Goal: Task Accomplishment & Management: Use online tool/utility

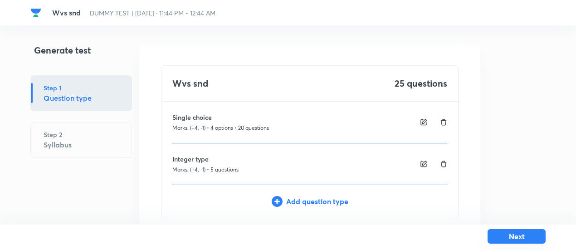
click at [530, 236] on button "Next" at bounding box center [517, 236] width 58 height 15
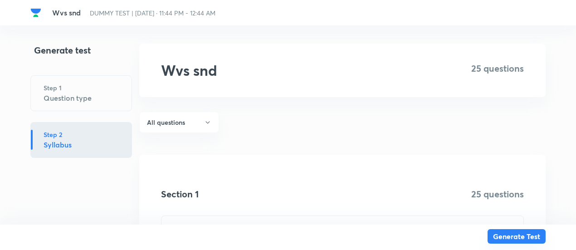
click at [523, 238] on button "Generate Test" at bounding box center [517, 236] width 58 height 15
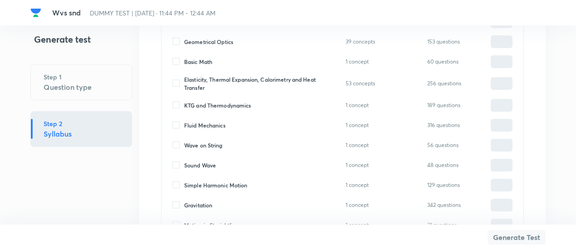
scroll to position [1005, 0]
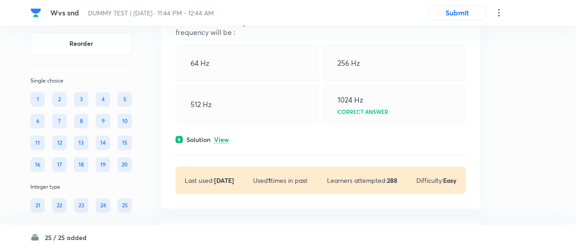
scroll to position [405, 0]
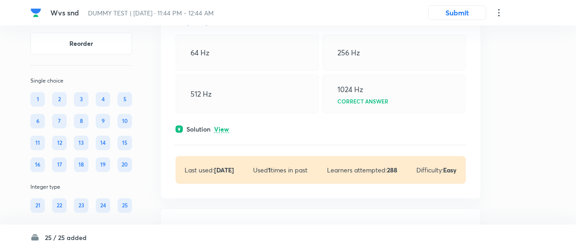
click at [221, 128] on p "View" at bounding box center [221, 129] width 15 height 7
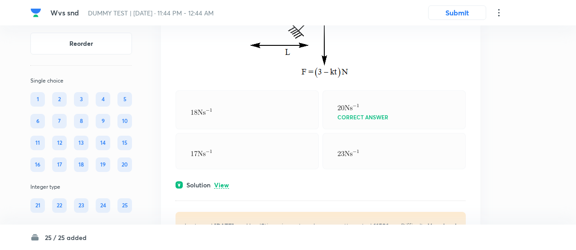
scroll to position [1259, 0]
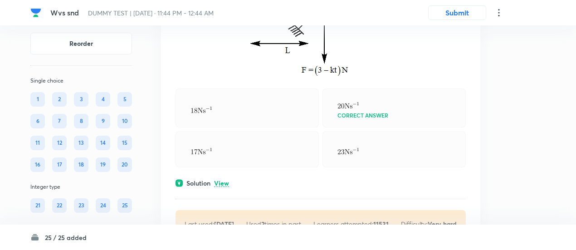
click at [223, 182] on p "View" at bounding box center [221, 183] width 15 height 7
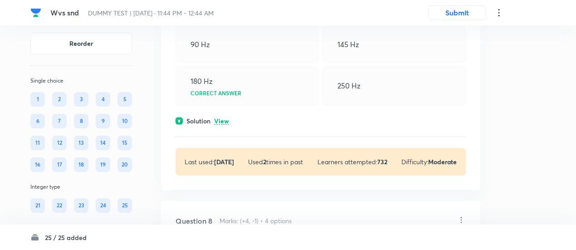
scroll to position [2071, 0]
click at [227, 117] on p "View" at bounding box center [221, 120] width 15 height 7
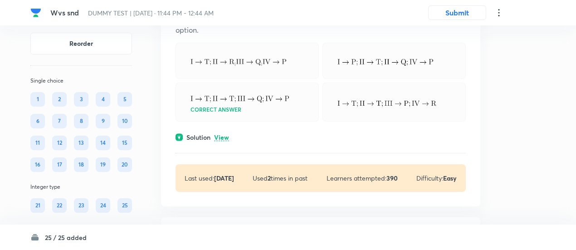
scroll to position [2566, 0]
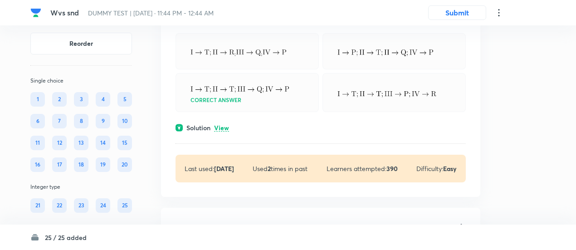
click at [227, 125] on p "View" at bounding box center [221, 128] width 15 height 7
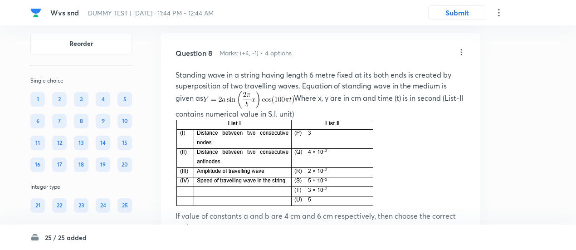
scroll to position [2353, 0]
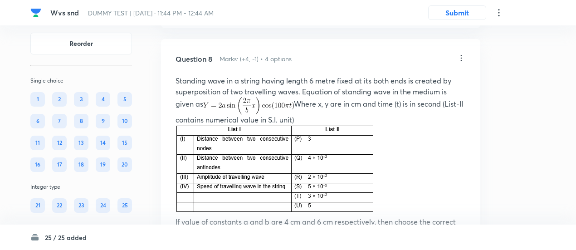
click at [461, 54] on icon at bounding box center [461, 58] width 9 height 9
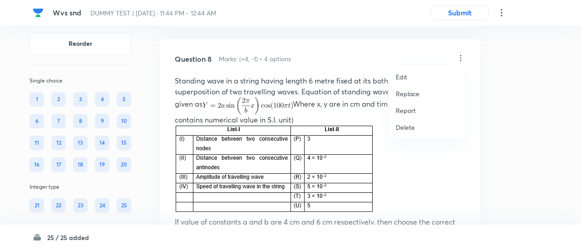
click at [406, 93] on p "Replace" at bounding box center [408, 94] width 24 height 10
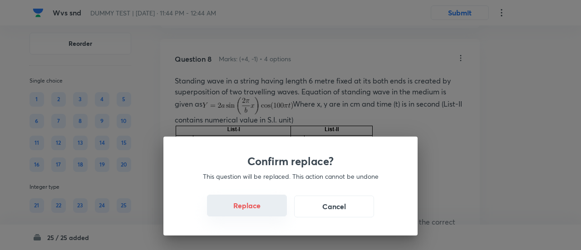
click at [256, 204] on button "Replace" at bounding box center [247, 206] width 80 height 22
click at [259, 211] on button "Replace" at bounding box center [247, 206] width 80 height 22
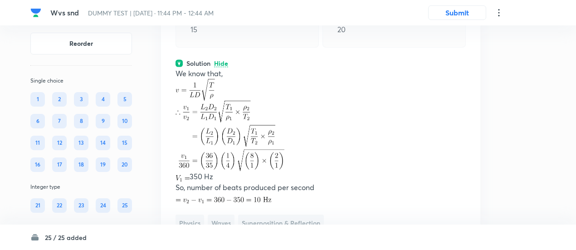
scroll to position [2522, 0]
click at [302, 111] on p at bounding box center [321, 135] width 290 height 71
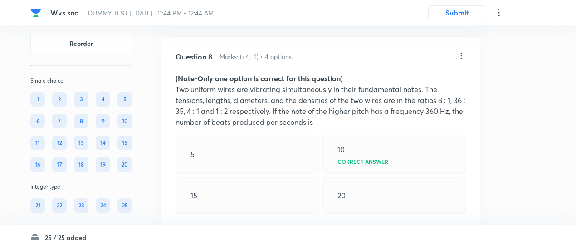
scroll to position [2354, 0]
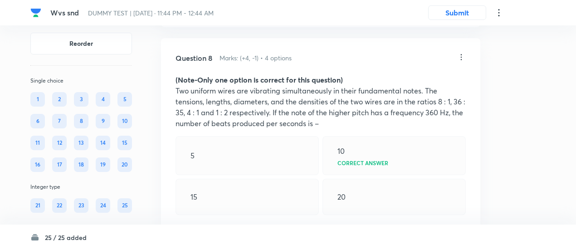
click at [461, 54] on icon at bounding box center [461, 57] width 1 height 6
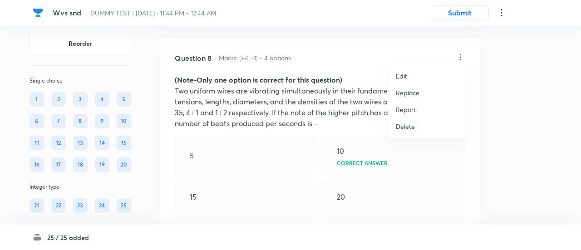
click at [411, 93] on p "Replace" at bounding box center [408, 93] width 24 height 10
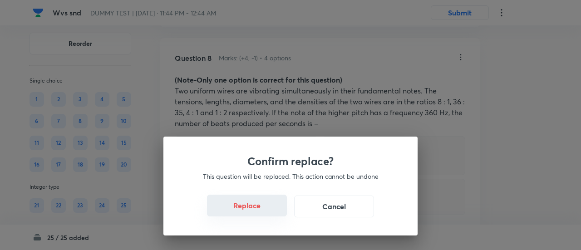
click at [241, 203] on button "Replace" at bounding box center [247, 206] width 80 height 22
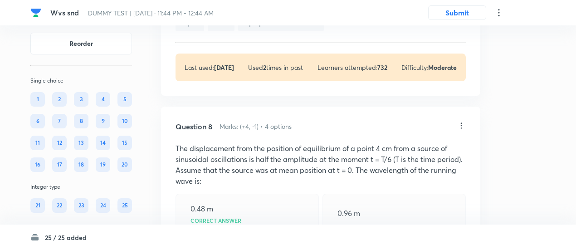
scroll to position [2285, 0]
click at [462, 123] on icon at bounding box center [461, 126] width 9 height 9
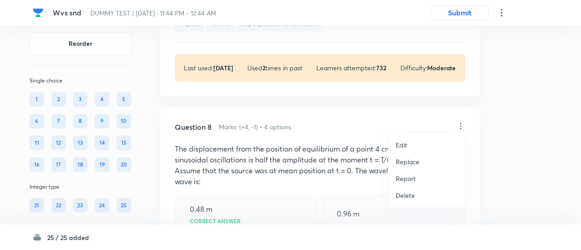
click at [403, 163] on p "Replace" at bounding box center [408, 162] width 24 height 10
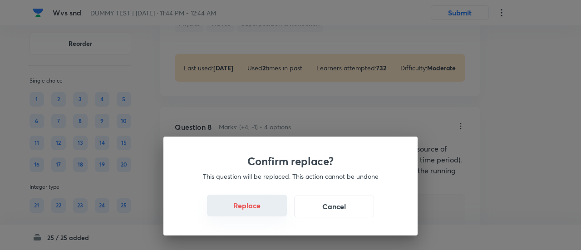
click at [255, 210] on button "Replace" at bounding box center [247, 206] width 80 height 22
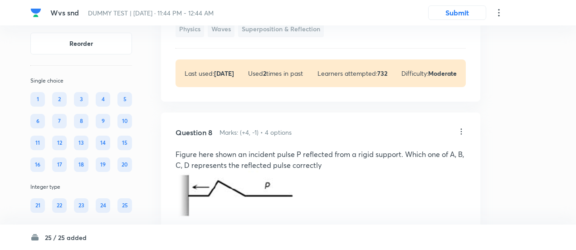
scroll to position [2280, 0]
click at [462, 128] on icon at bounding box center [461, 132] width 9 height 9
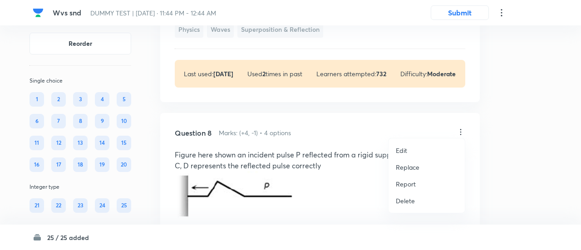
click at [409, 167] on p "Replace" at bounding box center [408, 167] width 24 height 10
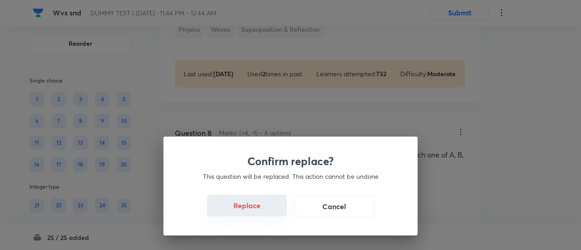
click at [270, 206] on button "Replace" at bounding box center [247, 206] width 80 height 22
click at [262, 212] on button "Replace" at bounding box center [247, 206] width 80 height 22
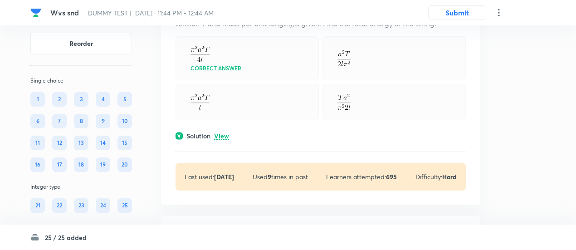
scroll to position [2956, 0]
click at [225, 133] on p "View" at bounding box center [221, 136] width 15 height 7
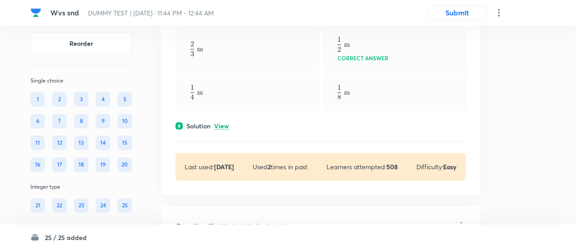
scroll to position [3631, 0]
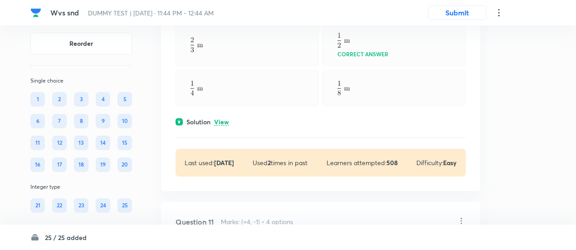
click at [226, 119] on p "View" at bounding box center [221, 122] width 15 height 7
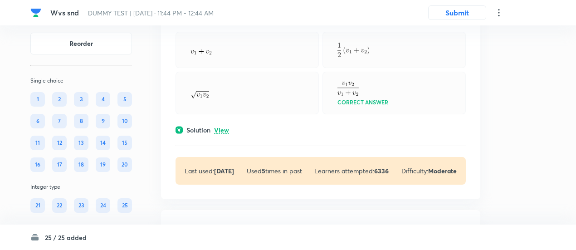
scroll to position [4080, 0]
click at [225, 127] on p "View" at bounding box center [221, 130] width 15 height 7
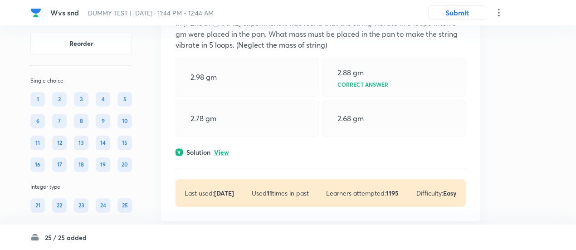
scroll to position [4470, 0]
click at [226, 148] on p "View" at bounding box center [221, 151] width 15 height 7
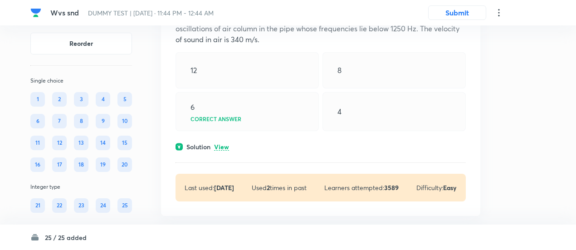
scroll to position [4851, 0]
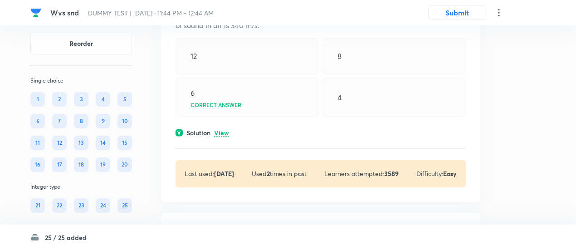
click at [225, 130] on p "View" at bounding box center [221, 133] width 15 height 7
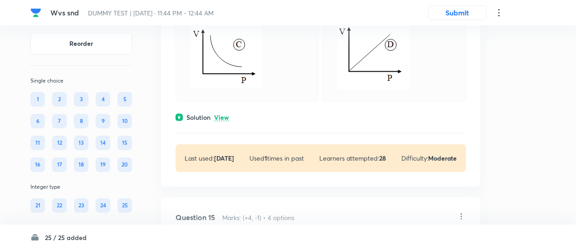
scroll to position [5345, 0]
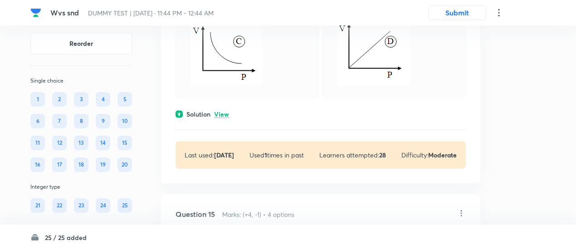
click at [226, 118] on p "View" at bounding box center [221, 114] width 15 height 7
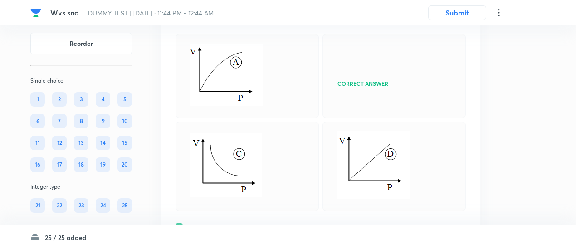
scroll to position [5232, 0]
click at [410, 58] on div "Question 14 Marks: (+4, -1) • 4 options If temperature of a gas is kept constan…" at bounding box center [320, 152] width 319 height 366
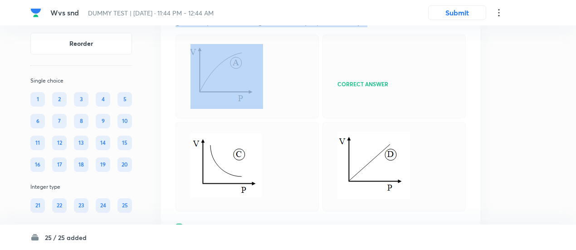
click at [410, 58] on div "Question 14 Marks: (+4, -1) • 4 options If temperature of a gas is kept constan…" at bounding box center [320, 152] width 319 height 366
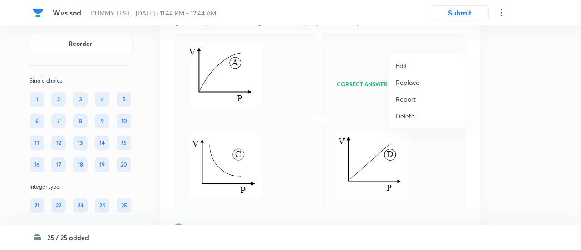
click at [407, 80] on p "Replace" at bounding box center [408, 83] width 24 height 10
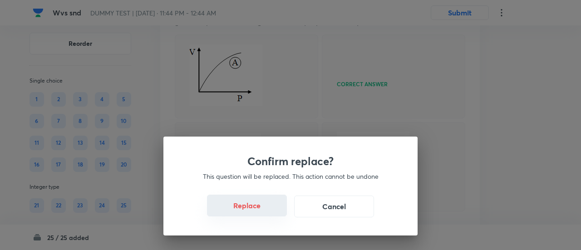
click at [252, 212] on button "Replace" at bounding box center [247, 206] width 80 height 22
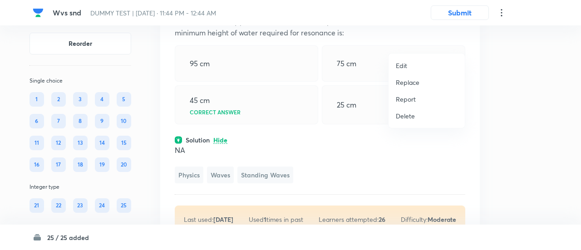
click at [327, 78] on div at bounding box center [290, 125] width 581 height 250
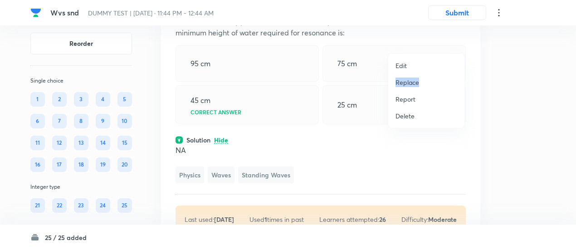
click at [327, 78] on div "Edit Replace Report Delete" at bounding box center [288, 125] width 576 height 250
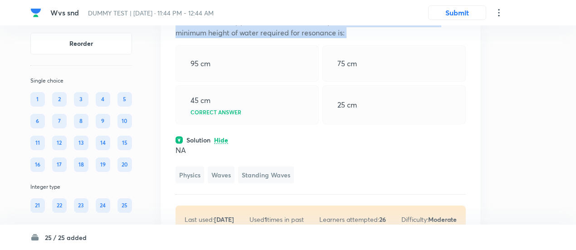
click at [327, 38] on p "A tuning fork of frequency 340 Hz is vibrated just above a cylindrical tube of …" at bounding box center [321, 21] width 290 height 33
copy p "A tuning fork of frequency 340 Hz is vibrated just above a cylindrical tube of …"
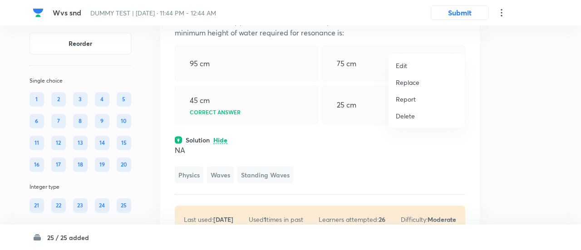
click at [408, 80] on p "Replace" at bounding box center [408, 83] width 24 height 10
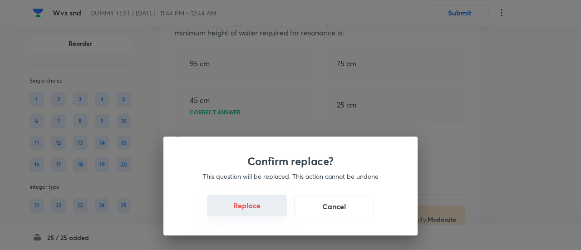
click at [251, 214] on button "Replace" at bounding box center [247, 206] width 80 height 22
click at [251, 211] on button "Replace" at bounding box center [247, 206] width 80 height 22
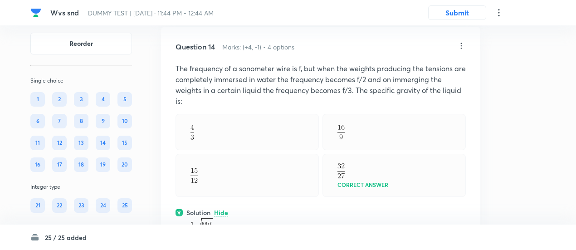
scroll to position [5179, 0]
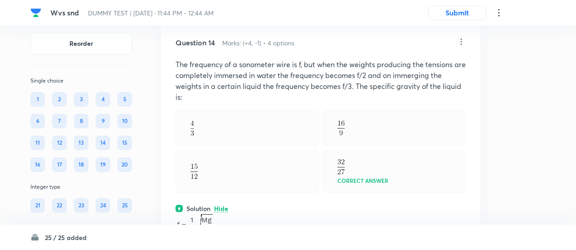
click at [461, 46] on icon at bounding box center [461, 41] width 9 height 9
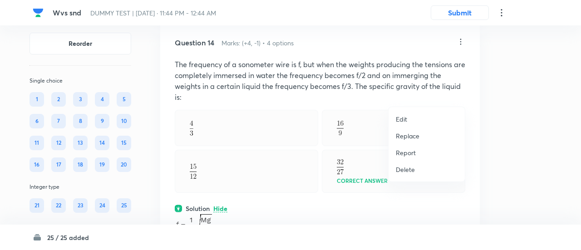
click at [408, 135] on p "Replace" at bounding box center [408, 136] width 24 height 10
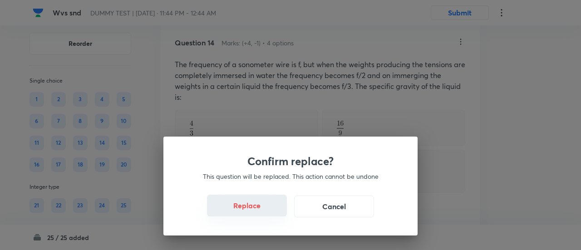
click at [251, 212] on button "Replace" at bounding box center [247, 206] width 80 height 22
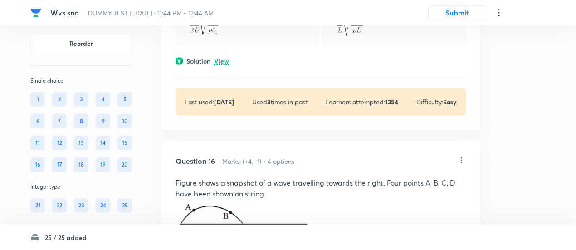
scroll to position [5672, 0]
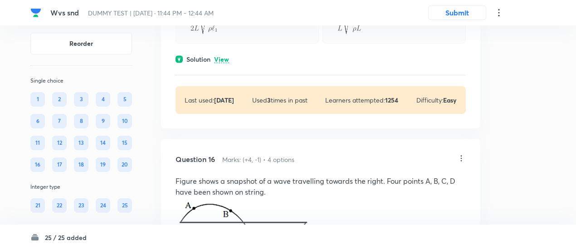
click at [222, 63] on p "View" at bounding box center [221, 59] width 15 height 7
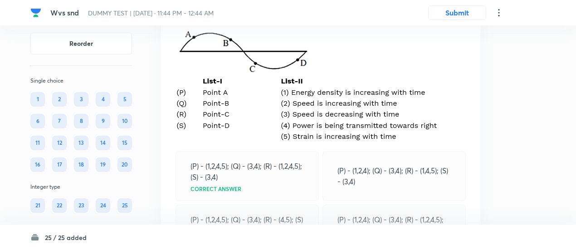
scroll to position [5958, 0]
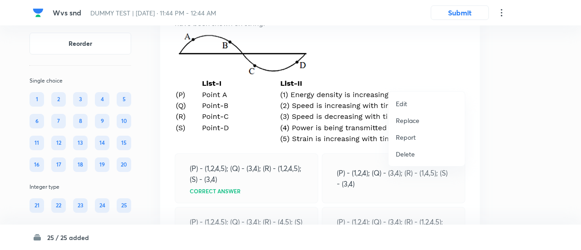
click at [405, 118] on p "Replace" at bounding box center [408, 121] width 24 height 10
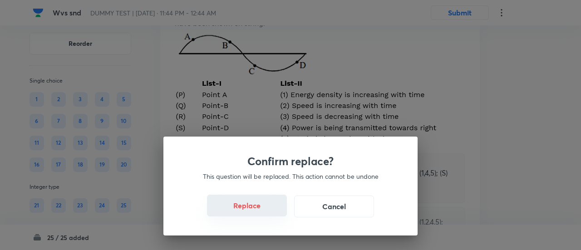
click at [256, 211] on button "Replace" at bounding box center [247, 206] width 80 height 22
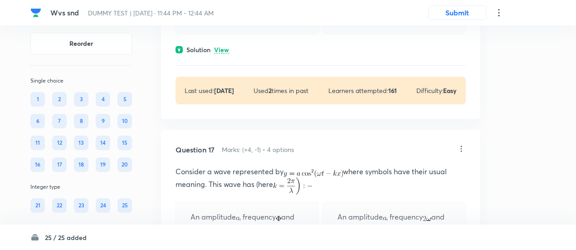
scroll to position [6137, 0]
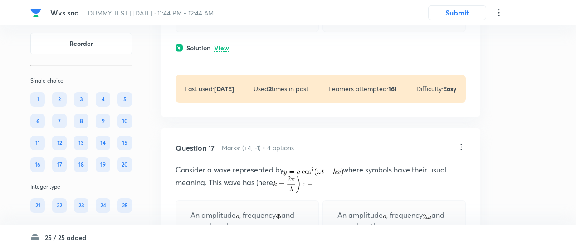
click at [220, 52] on p "View" at bounding box center [221, 48] width 15 height 7
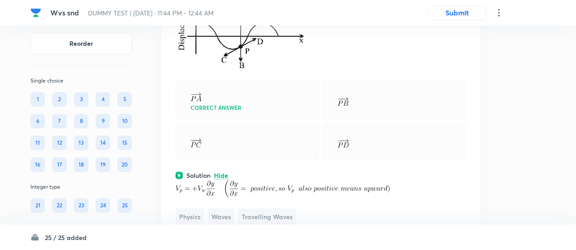
scroll to position [5965, 0]
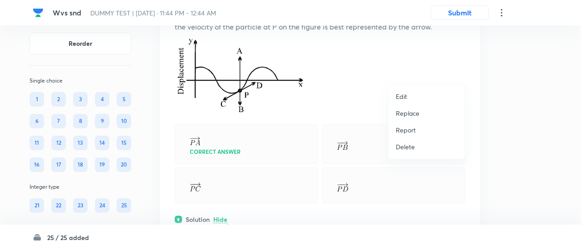
click at [409, 113] on p "Replace" at bounding box center [408, 113] width 24 height 10
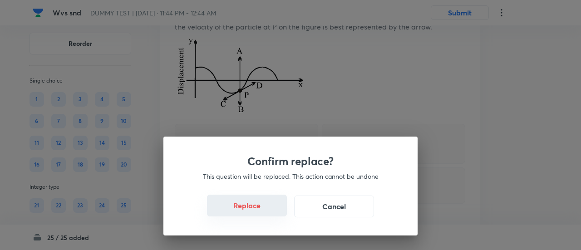
click at [254, 209] on button "Replace" at bounding box center [247, 206] width 80 height 22
click at [254, 209] on button "Replace" at bounding box center [247, 207] width 80 height 22
click at [254, 209] on button "Replace" at bounding box center [247, 206] width 80 height 22
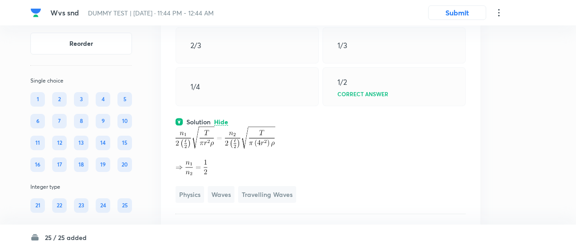
scroll to position [5999, 0]
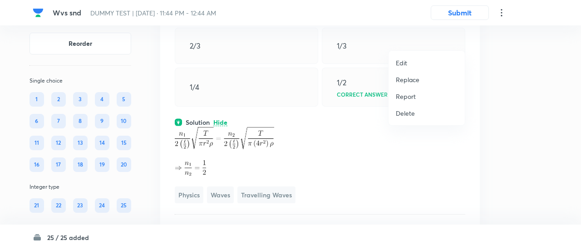
click at [415, 80] on p "Replace" at bounding box center [408, 80] width 24 height 10
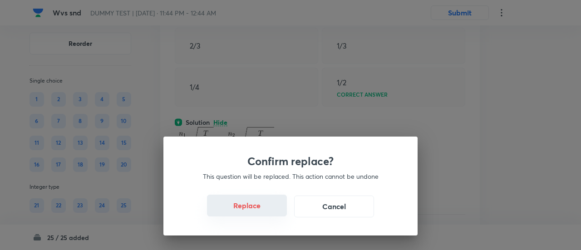
click at [251, 210] on button "Replace" at bounding box center [247, 206] width 80 height 22
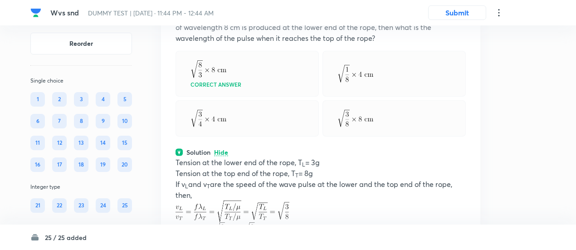
scroll to position [5975, 0]
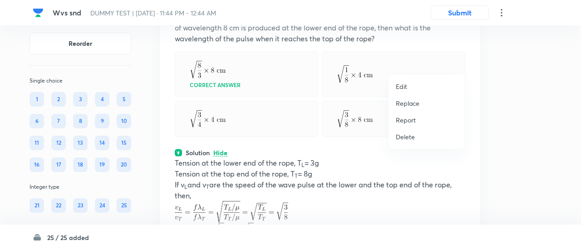
click at [413, 100] on p "Replace" at bounding box center [408, 103] width 24 height 10
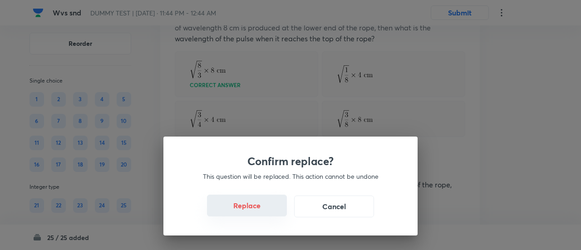
click at [264, 214] on button "Replace" at bounding box center [247, 206] width 80 height 22
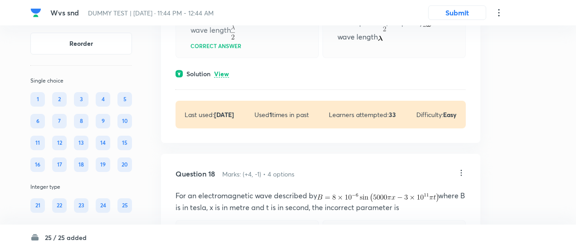
scroll to position [6458, 0]
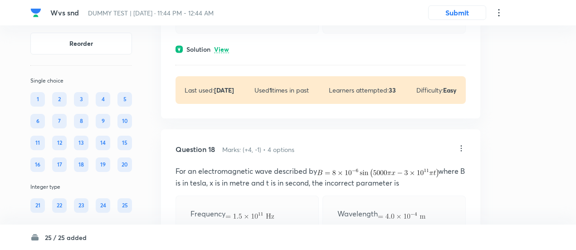
click at [221, 53] on p "View" at bounding box center [221, 49] width 15 height 7
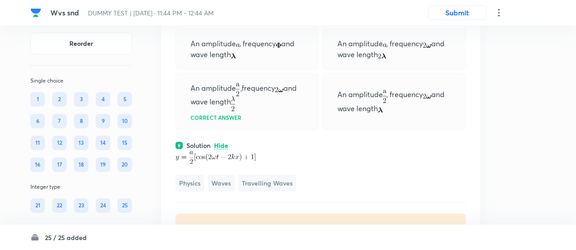
scroll to position [6360, 0]
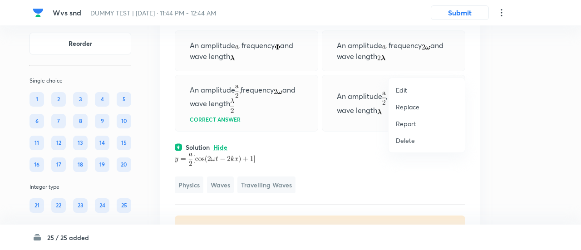
click at [418, 107] on p "Replace" at bounding box center [408, 107] width 24 height 10
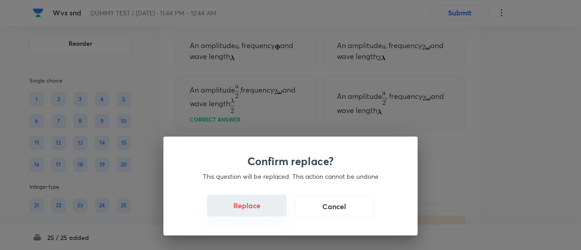
click at [250, 207] on button "Replace" at bounding box center [247, 206] width 80 height 22
click at [257, 208] on button "Replace" at bounding box center [247, 206] width 80 height 22
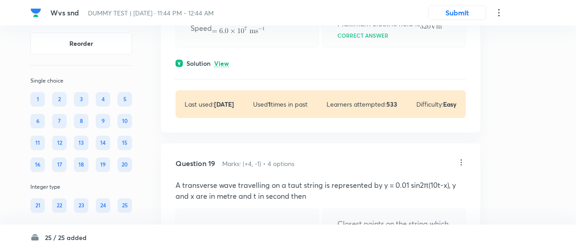
scroll to position [6749, 0]
click at [221, 66] on p "View" at bounding box center [221, 62] width 15 height 7
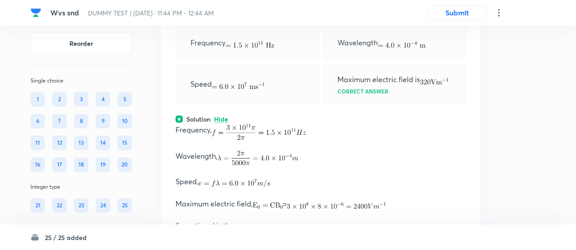
scroll to position [6690, 0]
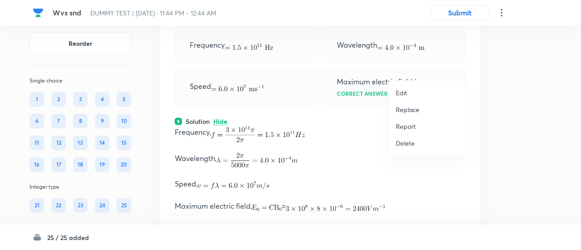
click at [415, 111] on p "Replace" at bounding box center [408, 110] width 24 height 10
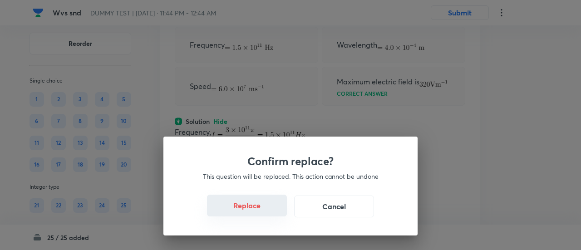
click at [259, 214] on button "Replace" at bounding box center [247, 206] width 80 height 22
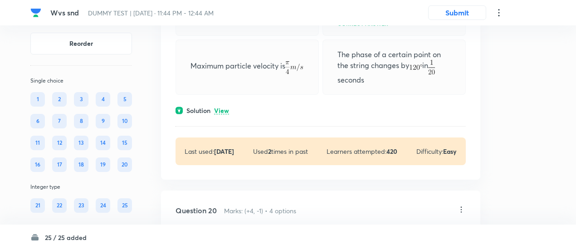
scroll to position [7138, 0]
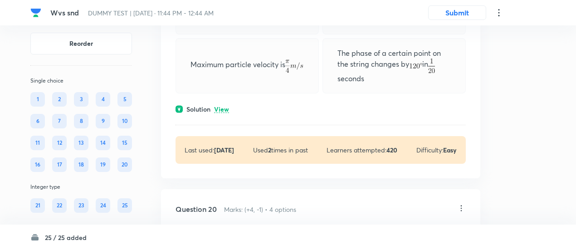
click at [222, 113] on p "View" at bounding box center [221, 109] width 15 height 7
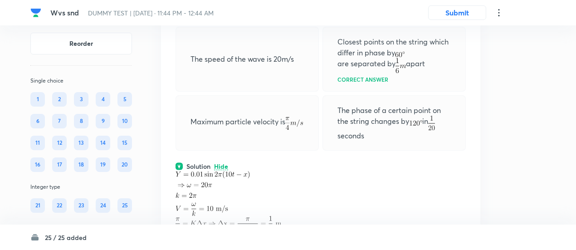
scroll to position [7080, 0]
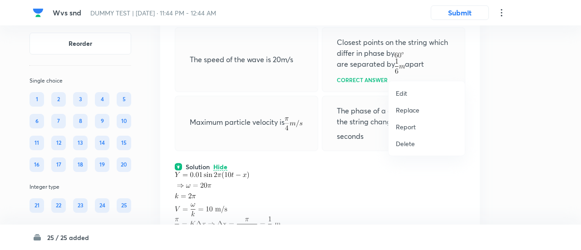
click at [411, 110] on p "Replace" at bounding box center [408, 110] width 24 height 10
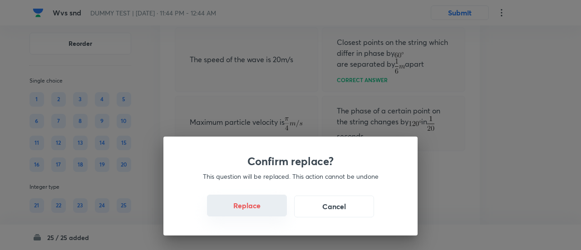
click at [254, 209] on button "Replace" at bounding box center [247, 206] width 80 height 22
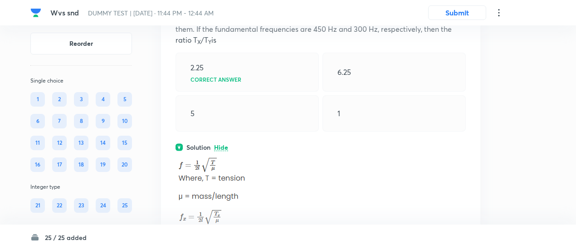
scroll to position [7060, 0]
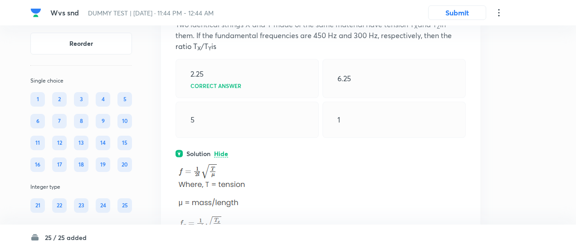
click at [463, 6] on icon at bounding box center [461, 1] width 9 height 9
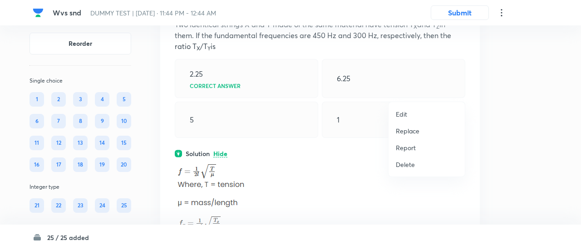
click at [407, 130] on p "Replace" at bounding box center [408, 131] width 24 height 10
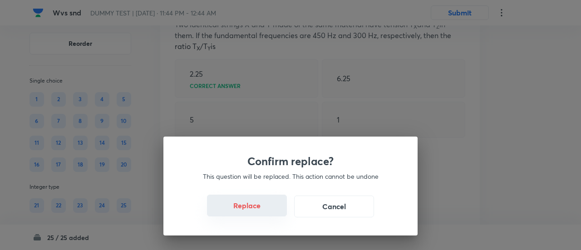
click at [256, 207] on button "Replace" at bounding box center [247, 206] width 80 height 22
click at [257, 216] on button "Replace" at bounding box center [247, 207] width 80 height 22
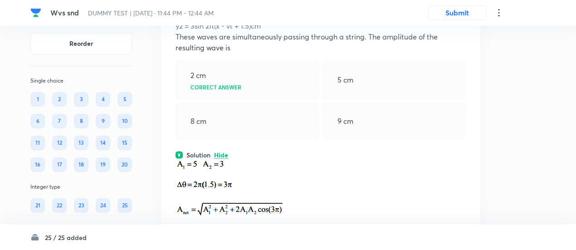
scroll to position [7079, 0]
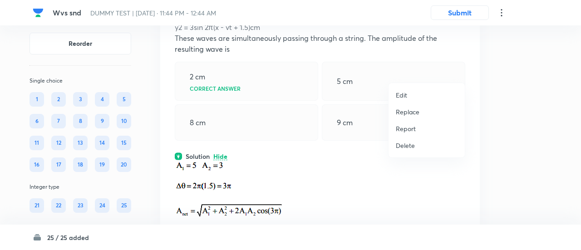
click at [409, 112] on p "Replace" at bounding box center [408, 112] width 24 height 10
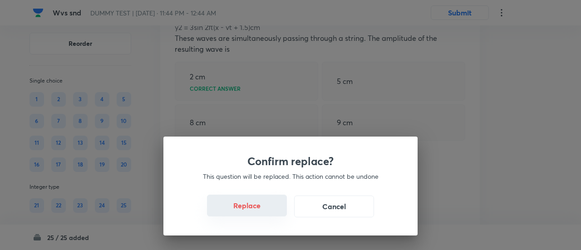
click at [261, 211] on button "Replace" at bounding box center [247, 206] width 80 height 22
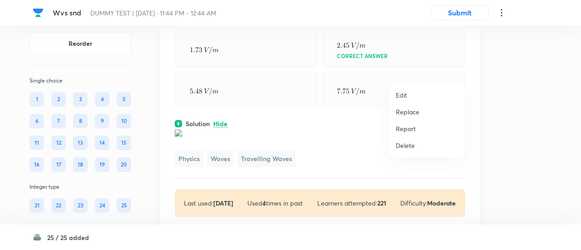
click at [411, 113] on p "Replace" at bounding box center [408, 112] width 24 height 10
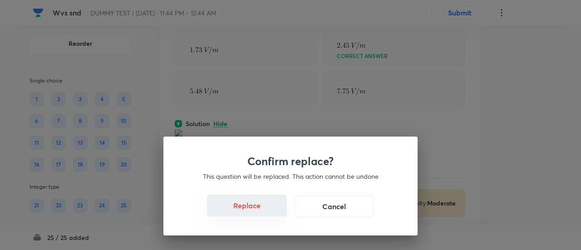
click at [259, 210] on button "Replace" at bounding box center [247, 206] width 80 height 22
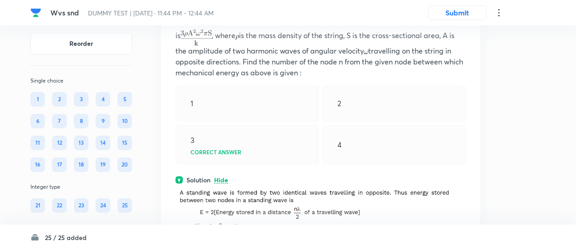
scroll to position [7069, 0]
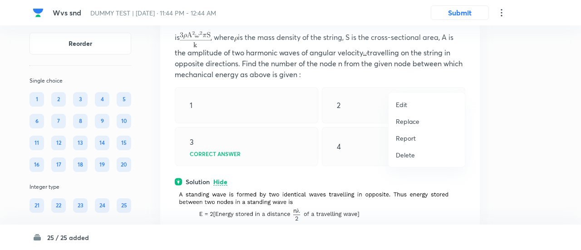
click at [413, 122] on p "Replace" at bounding box center [408, 122] width 24 height 10
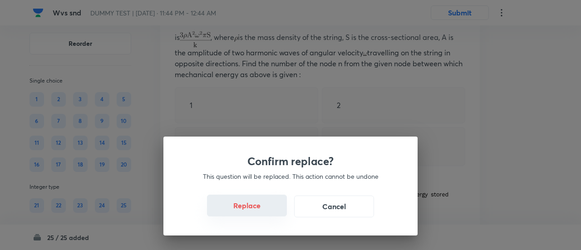
click at [255, 212] on button "Replace" at bounding box center [247, 206] width 80 height 22
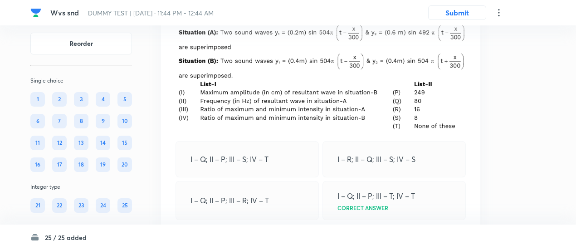
scroll to position [7413, 0]
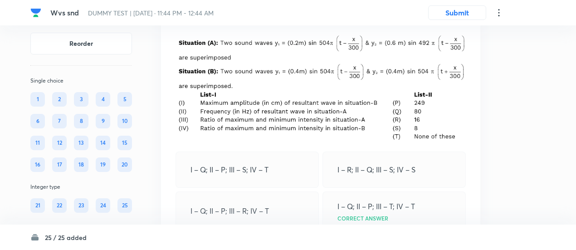
click at [462, 16] on icon at bounding box center [461, 11] width 9 height 9
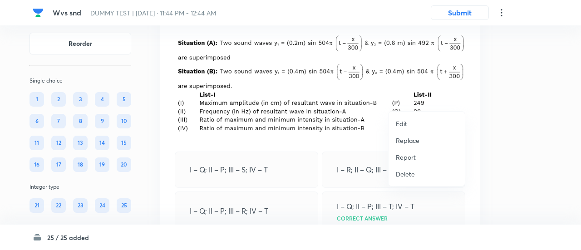
click at [413, 139] on p "Replace" at bounding box center [408, 141] width 24 height 10
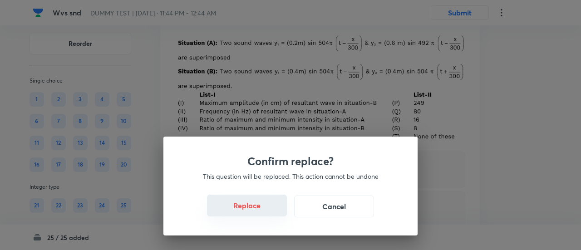
click at [260, 208] on button "Replace" at bounding box center [247, 206] width 80 height 22
click at [260, 214] on button "Replace" at bounding box center [247, 206] width 80 height 22
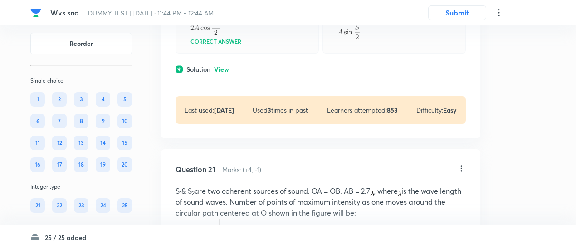
scroll to position [7518, 0]
click at [227, 72] on p "View" at bounding box center [221, 68] width 15 height 7
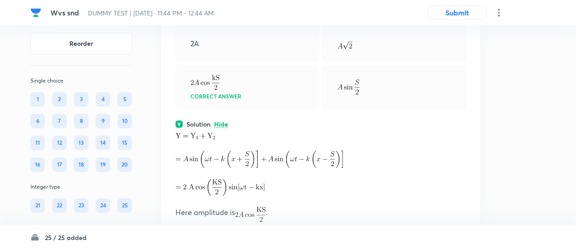
scroll to position [7462, 0]
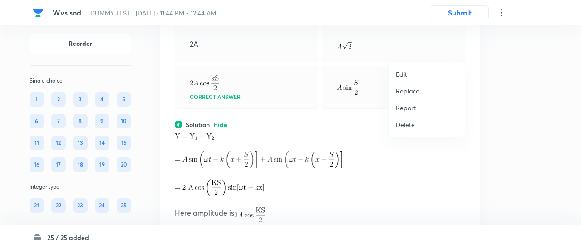
click at [411, 93] on p "Replace" at bounding box center [408, 91] width 24 height 10
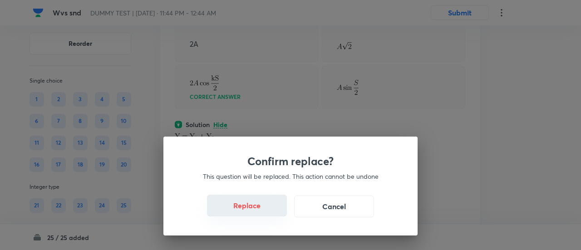
click at [254, 212] on button "Replace" at bounding box center [247, 206] width 80 height 22
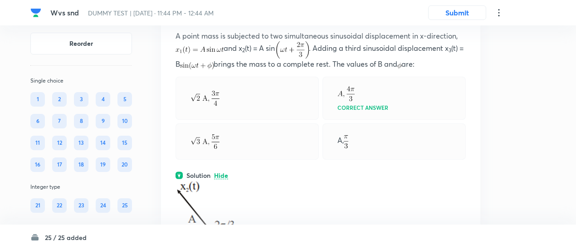
scroll to position [7411, 0]
click at [463, 18] on icon at bounding box center [461, 13] width 9 height 9
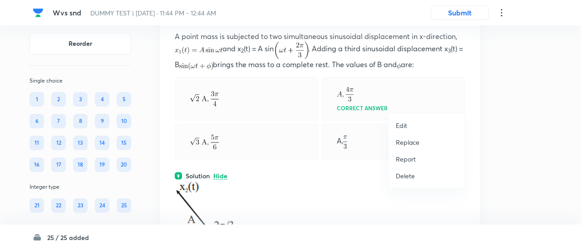
click at [414, 140] on p "Replace" at bounding box center [408, 143] width 24 height 10
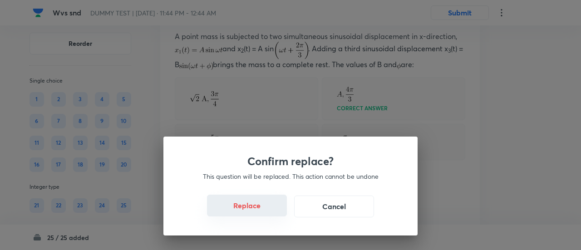
click at [260, 214] on button "Replace" at bounding box center [247, 206] width 80 height 22
click at [259, 206] on button "Replace" at bounding box center [247, 206] width 80 height 22
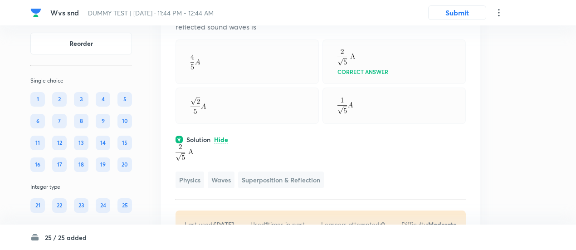
scroll to position [7429, 0]
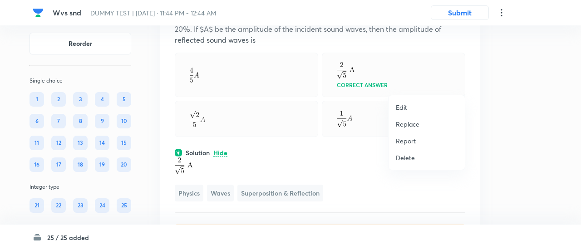
click at [413, 121] on p "Replace" at bounding box center [408, 124] width 24 height 10
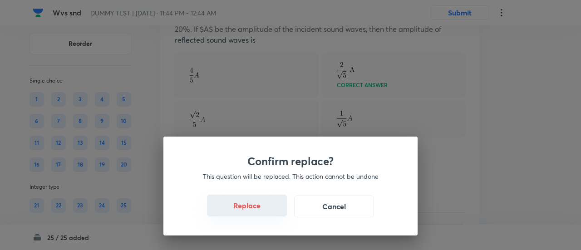
click at [251, 212] on button "Replace" at bounding box center [247, 206] width 80 height 22
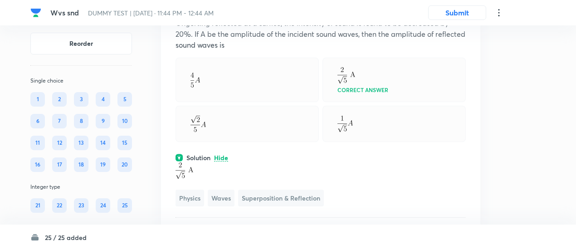
scroll to position [7415, 0]
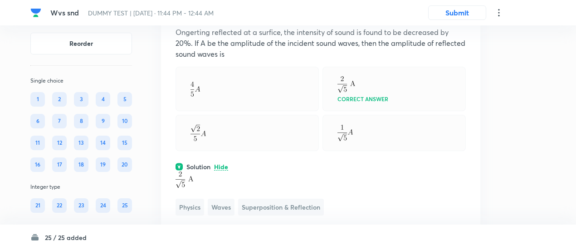
click at [464, 14] on icon at bounding box center [461, 9] width 9 height 9
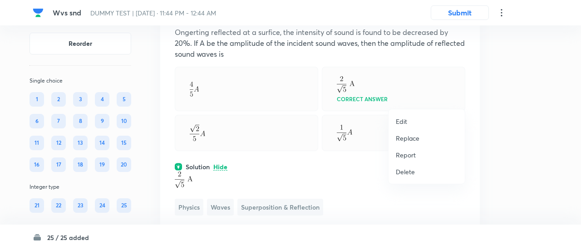
click at [413, 136] on p "Replace" at bounding box center [408, 138] width 24 height 10
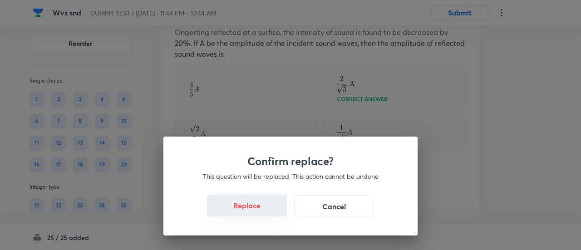
click at [253, 213] on button "Replace" at bounding box center [247, 206] width 80 height 22
click at [254, 211] on button "Replace" at bounding box center [247, 206] width 80 height 22
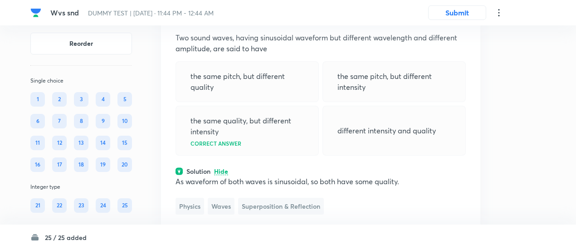
scroll to position [7409, 0]
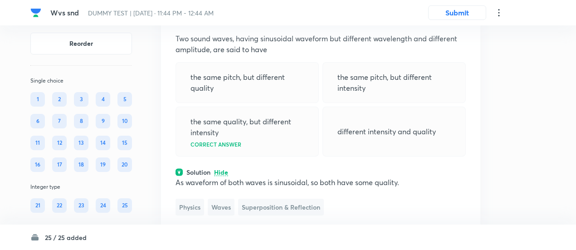
click at [462, 20] on icon at bounding box center [461, 15] width 9 height 9
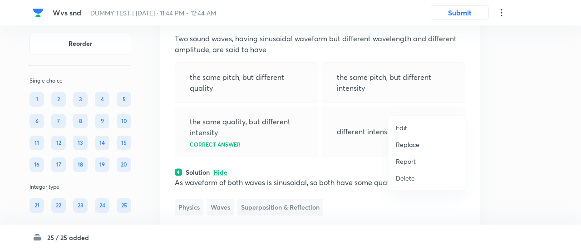
click at [404, 145] on p "Replace" at bounding box center [408, 145] width 24 height 10
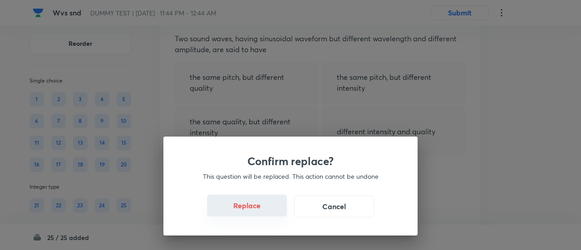
click at [254, 211] on button "Replace" at bounding box center [247, 206] width 80 height 22
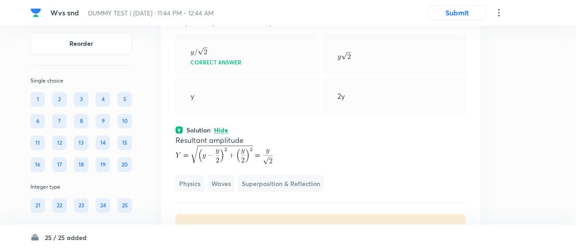
scroll to position [7446, 0]
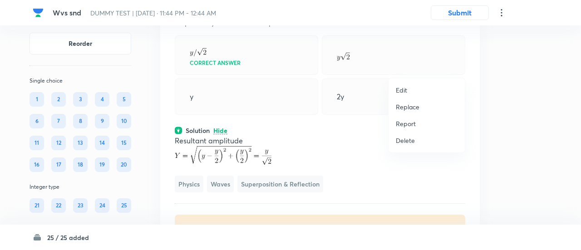
click at [411, 107] on p "Replace" at bounding box center [408, 107] width 24 height 10
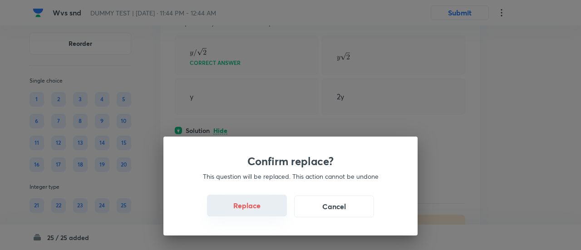
click at [258, 212] on button "Replace" at bounding box center [247, 206] width 80 height 22
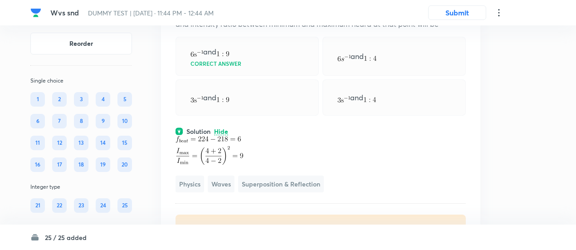
scroll to position [7442, 0]
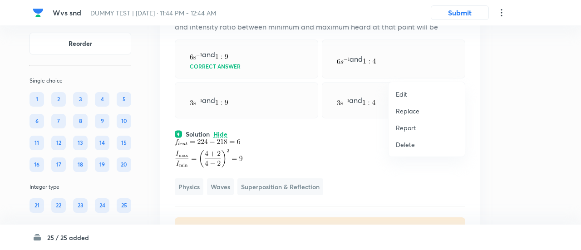
click at [410, 109] on p "Replace" at bounding box center [408, 111] width 24 height 10
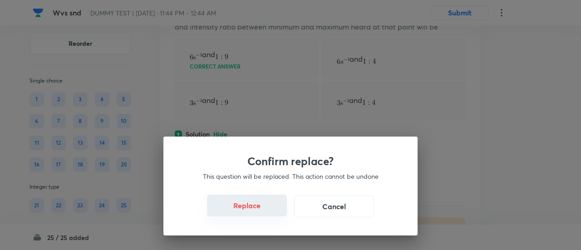
click at [265, 211] on button "Replace" at bounding box center [247, 206] width 80 height 22
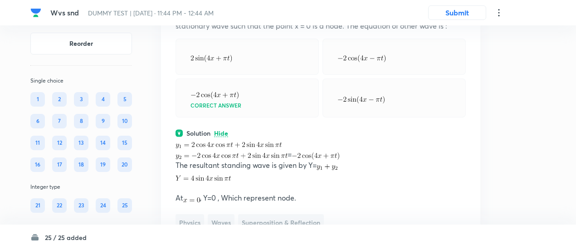
scroll to position [7426, 0]
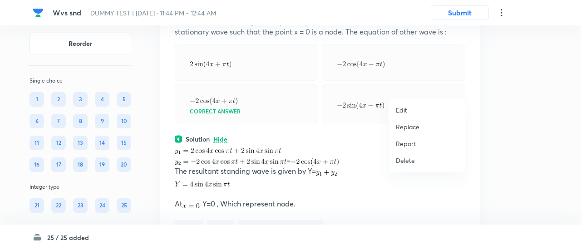
click at [409, 128] on p "Replace" at bounding box center [408, 127] width 24 height 10
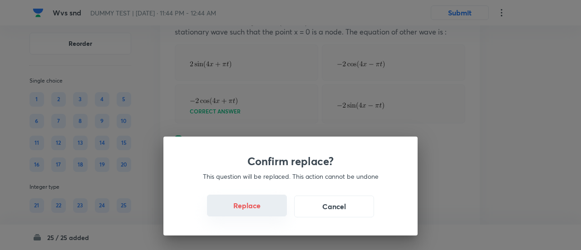
click at [263, 211] on button "Replace" at bounding box center [247, 206] width 80 height 22
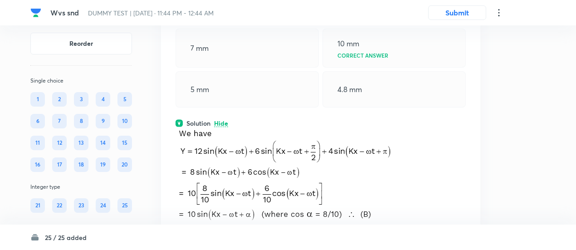
scroll to position [7444, 0]
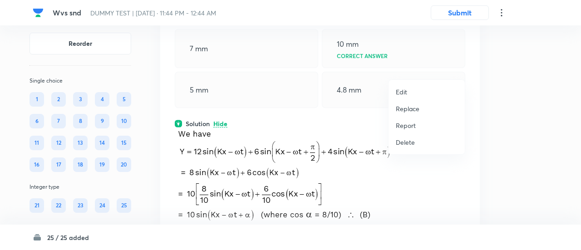
click at [414, 108] on p "Replace" at bounding box center [408, 109] width 24 height 10
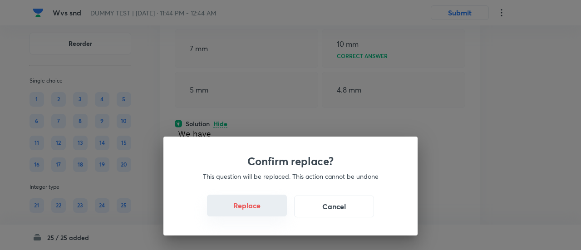
click at [255, 212] on button "Replace" at bounding box center [247, 206] width 80 height 22
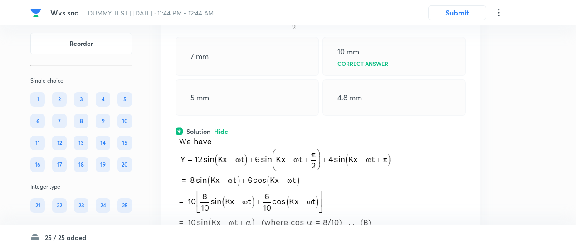
scroll to position [7434, 0]
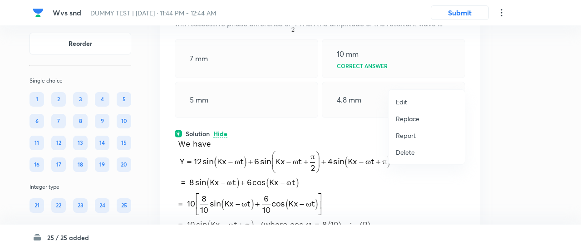
click at [407, 119] on p "Replace" at bounding box center [408, 119] width 24 height 10
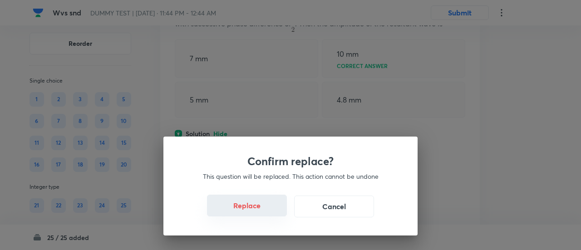
click at [259, 210] on button "Replace" at bounding box center [247, 206] width 80 height 22
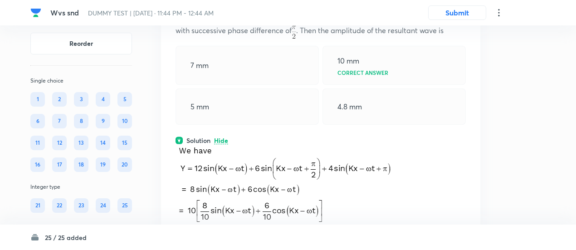
scroll to position [7421, 0]
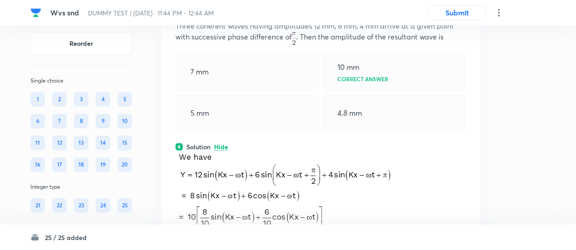
click at [461, 8] on icon at bounding box center [461, 3] width 9 height 9
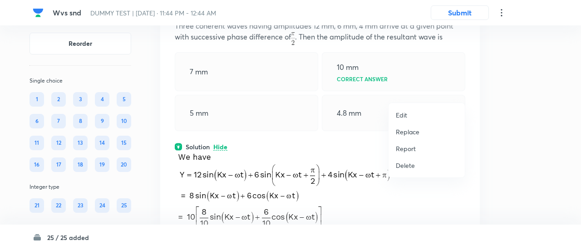
click at [409, 133] on p "Replace" at bounding box center [408, 132] width 24 height 10
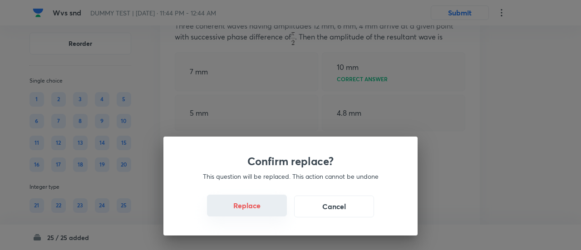
click at [257, 211] on button "Replace" at bounding box center [247, 206] width 80 height 22
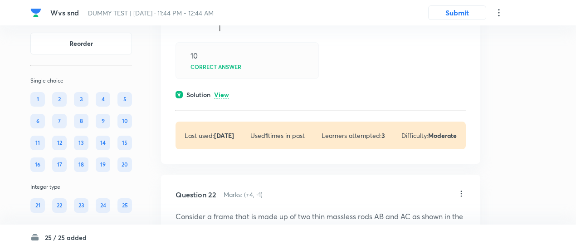
scroll to position [7892, 0]
click at [222, 98] on p "View" at bounding box center [221, 94] width 15 height 7
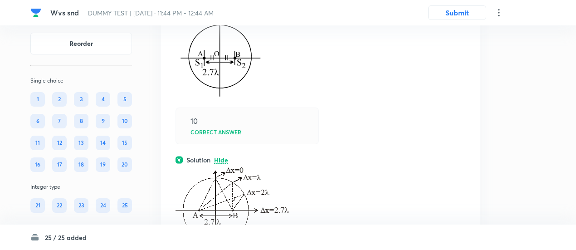
scroll to position [7824, 0]
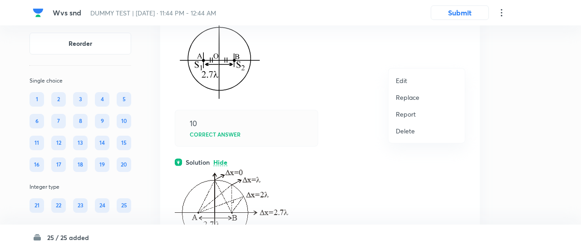
click at [419, 93] on p "Replace" at bounding box center [408, 98] width 24 height 10
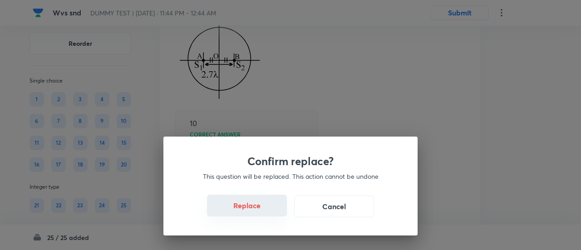
click at [250, 208] on button "Replace" at bounding box center [247, 206] width 80 height 22
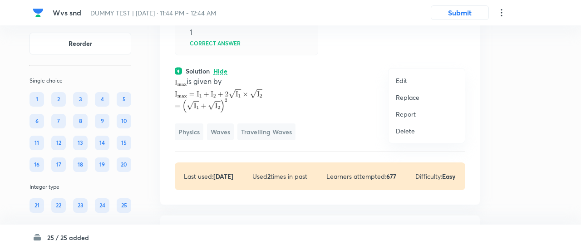
click at [403, 96] on p "Replace" at bounding box center [408, 98] width 24 height 10
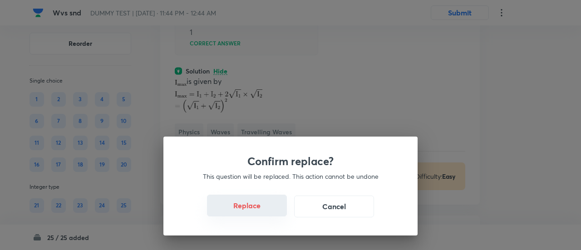
click at [252, 210] on button "Replace" at bounding box center [247, 206] width 80 height 22
click at [252, 210] on button "Replace" at bounding box center [247, 207] width 80 height 22
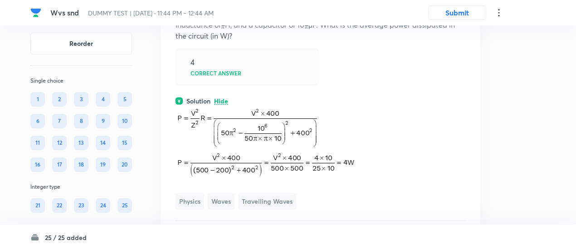
scroll to position [7801, 0]
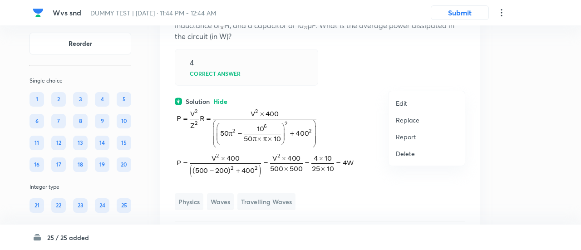
click at [410, 121] on p "Replace" at bounding box center [408, 120] width 24 height 10
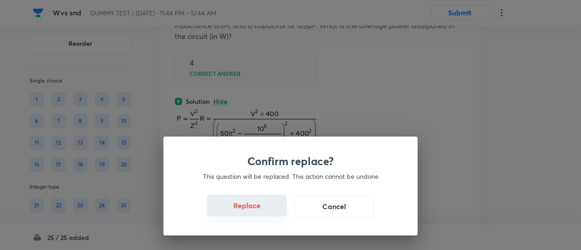
click at [254, 210] on button "Replace" at bounding box center [247, 206] width 80 height 22
click at [254, 210] on button "Replace" at bounding box center [247, 207] width 80 height 22
click at [254, 210] on button "Replace" at bounding box center [247, 206] width 80 height 22
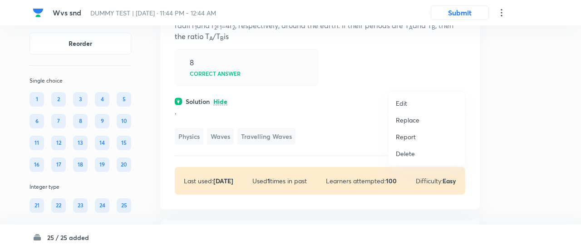
click at [411, 119] on p "Replace" at bounding box center [408, 120] width 24 height 10
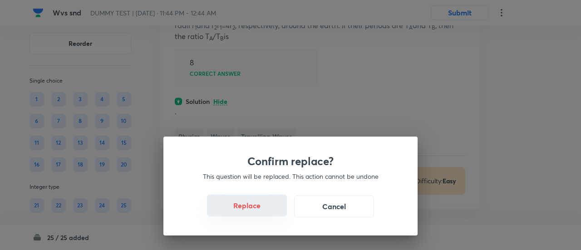
click at [252, 210] on button "Replace" at bounding box center [247, 206] width 80 height 22
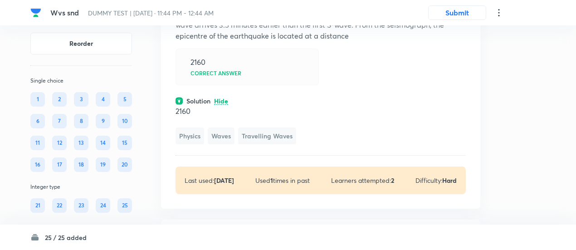
scroll to position [7809, 0]
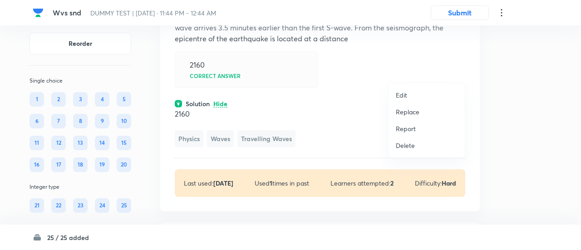
click at [408, 114] on p "Replace" at bounding box center [408, 112] width 24 height 10
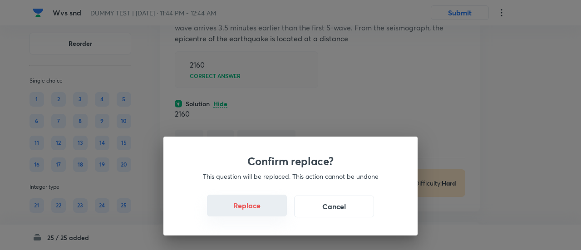
click at [249, 211] on button "Replace" at bounding box center [247, 206] width 80 height 22
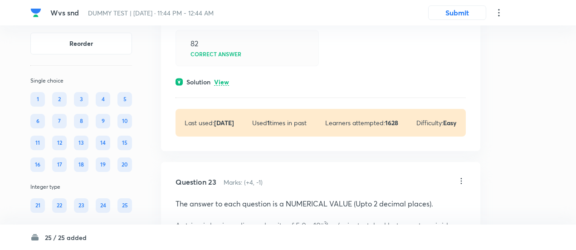
scroll to position [8619, 0]
click at [225, 85] on p "View" at bounding box center [221, 82] width 15 height 7
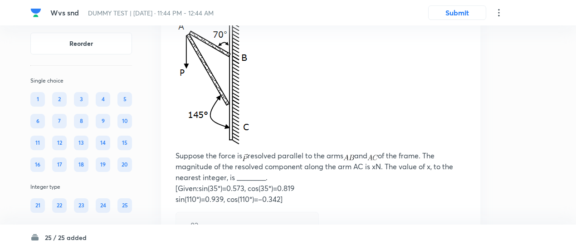
scroll to position [8433, 0]
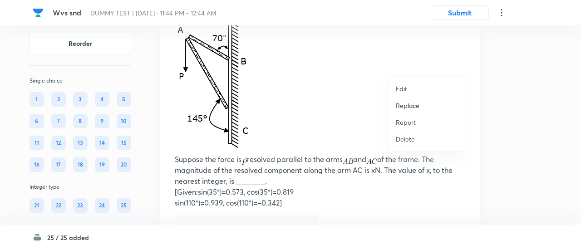
click at [408, 107] on p "Replace" at bounding box center [408, 106] width 24 height 10
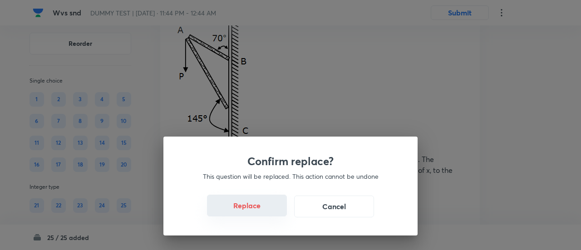
click at [254, 210] on button "Replace" at bounding box center [247, 206] width 80 height 22
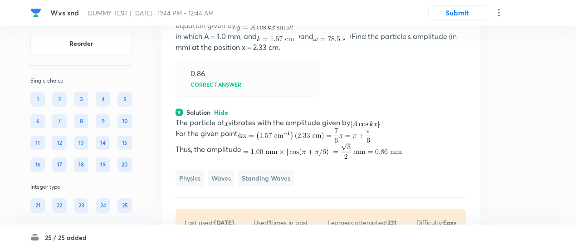
scroll to position [8430, 0]
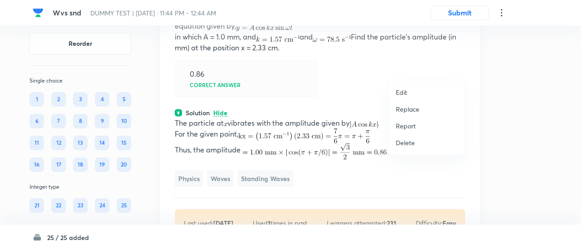
click at [408, 109] on p "Replace" at bounding box center [408, 109] width 24 height 10
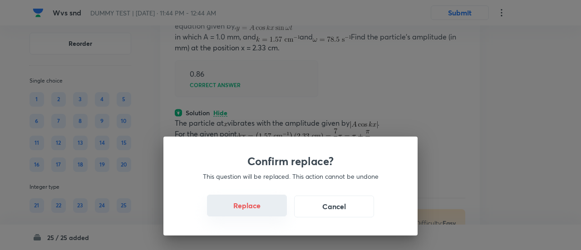
click at [251, 203] on button "Replace" at bounding box center [247, 206] width 80 height 22
click at [251, 203] on button "Replace" at bounding box center [247, 207] width 80 height 22
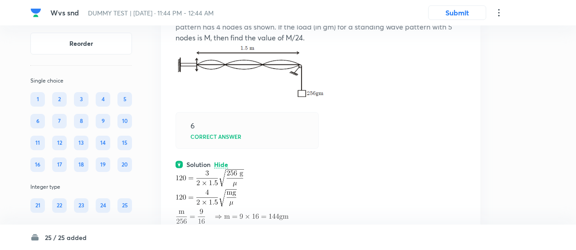
scroll to position [8425, 0]
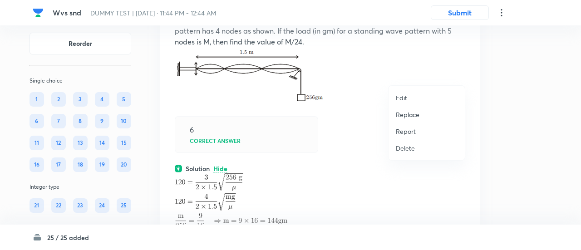
click at [288, 115] on div at bounding box center [290, 125] width 581 height 250
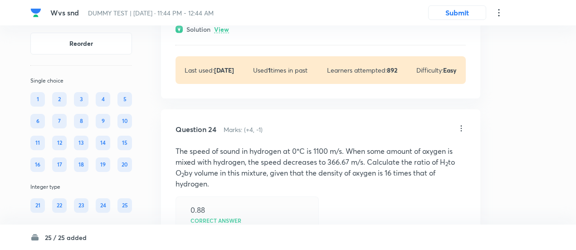
scroll to position [8923, 0]
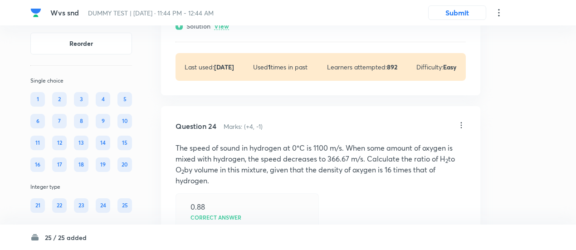
click at [230, 31] on div "Solution View" at bounding box center [321, 26] width 290 height 10
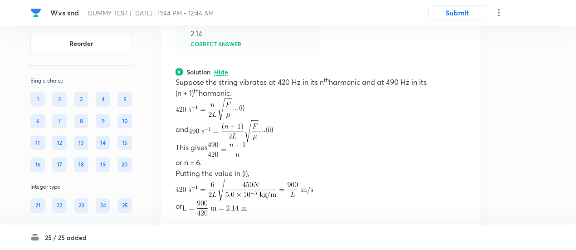
scroll to position [8877, 0]
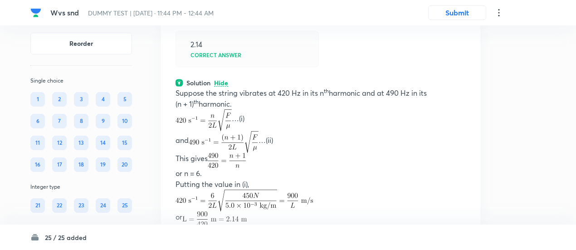
scroll to position [8866, 0]
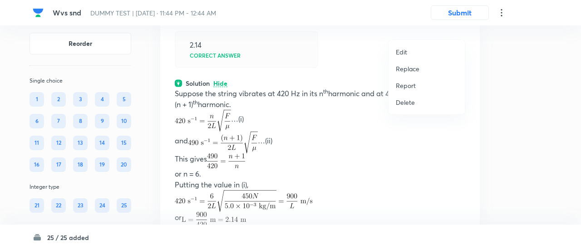
click at [403, 66] on p "Replace" at bounding box center [408, 69] width 24 height 10
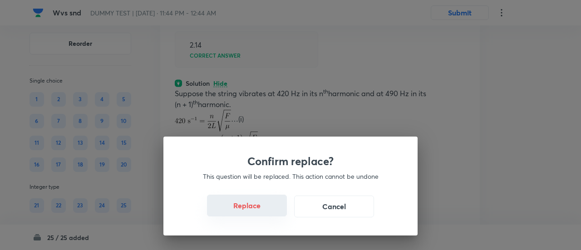
click at [257, 208] on button "Replace" at bounding box center [247, 206] width 80 height 22
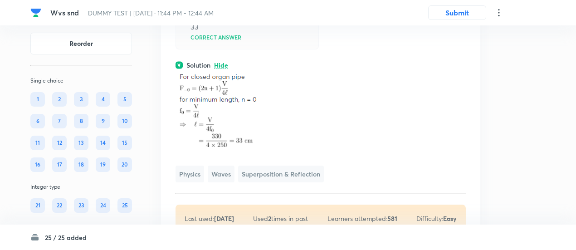
scroll to position [8836, 0]
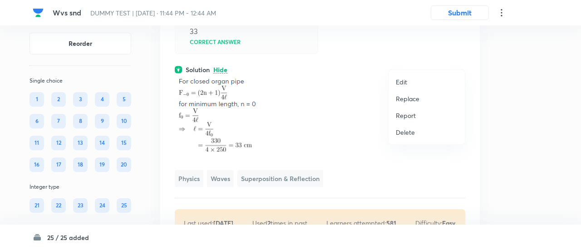
click at [408, 98] on p "Replace" at bounding box center [408, 99] width 24 height 10
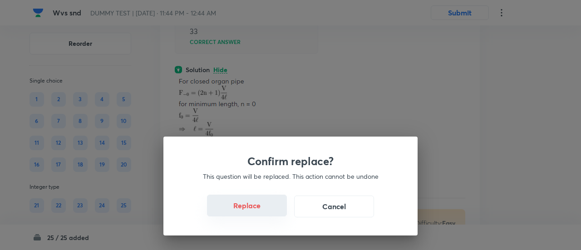
click at [251, 209] on button "Replace" at bounding box center [247, 206] width 80 height 22
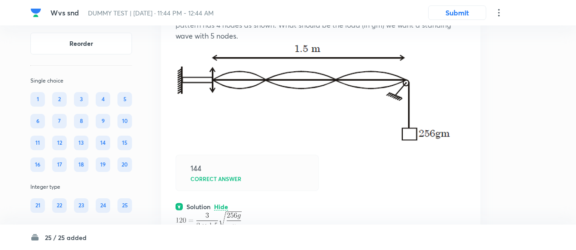
scroll to position [8825, 0]
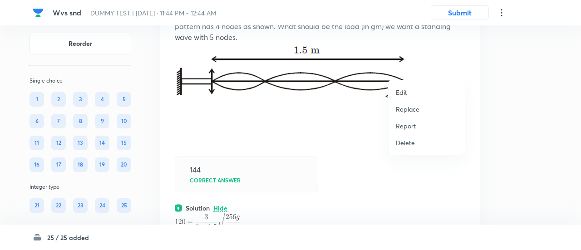
click at [415, 108] on p "Replace" at bounding box center [408, 109] width 24 height 10
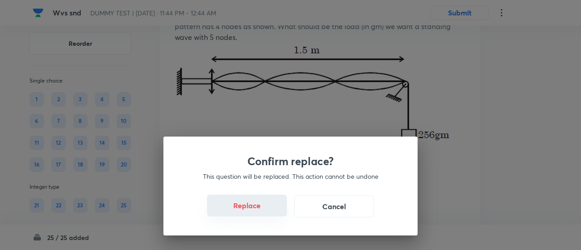
click at [255, 211] on button "Replace" at bounding box center [247, 206] width 80 height 22
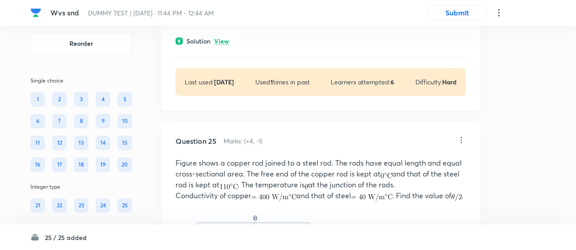
scroll to position [9259, 0]
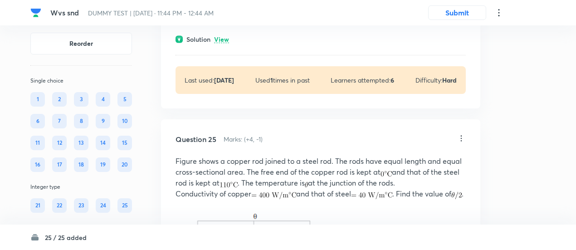
click at [224, 43] on p "View" at bounding box center [221, 39] width 15 height 7
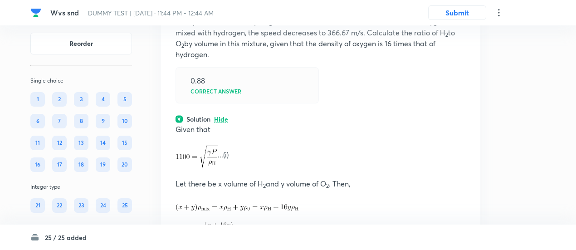
scroll to position [9179, 0]
click at [462, 4] on icon at bounding box center [461, -1] width 9 height 9
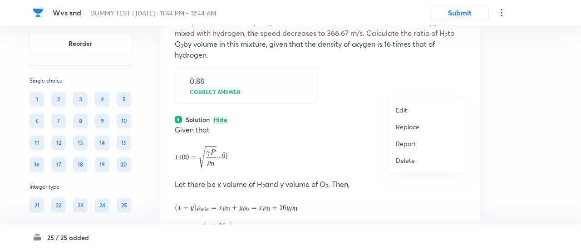
click at [412, 128] on p "Replace" at bounding box center [408, 127] width 24 height 10
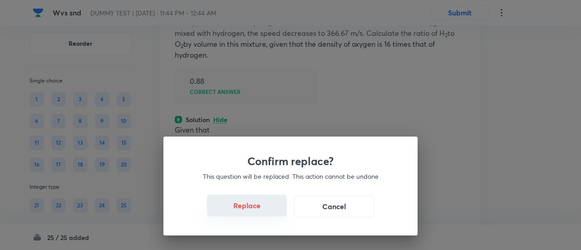
click at [251, 210] on button "Replace" at bounding box center [247, 206] width 80 height 22
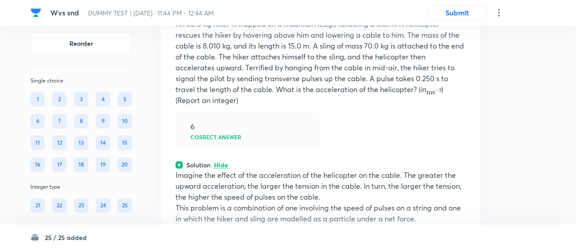
scroll to position [9177, 0]
click at [461, 6] on icon at bounding box center [461, 1] width 9 height 9
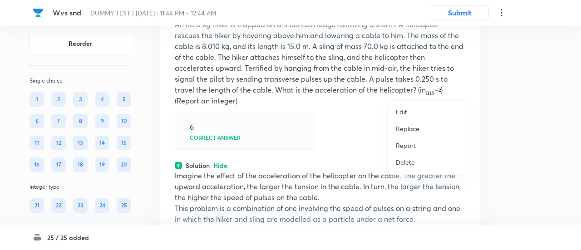
click at [403, 130] on p "Replace" at bounding box center [408, 129] width 24 height 10
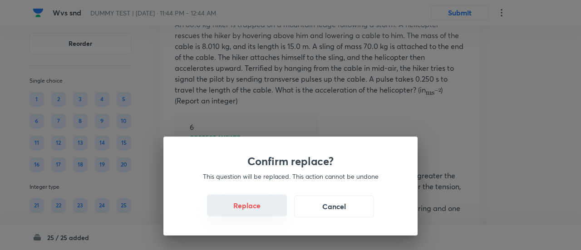
click at [256, 213] on button "Replace" at bounding box center [247, 206] width 80 height 22
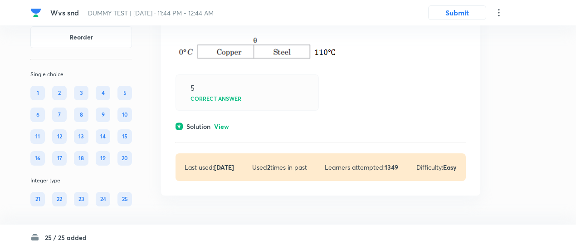
scroll to position [9676, 0]
click at [222, 130] on p "View" at bounding box center [221, 126] width 15 height 7
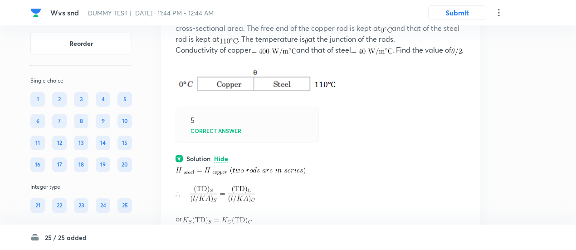
scroll to position [9552, 0]
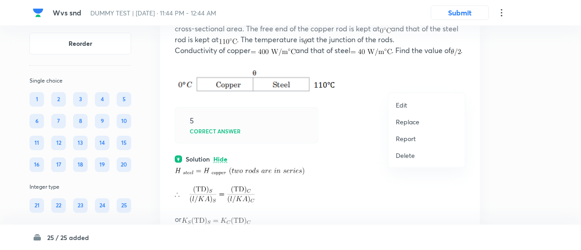
click at [407, 121] on p "Replace" at bounding box center [408, 122] width 24 height 10
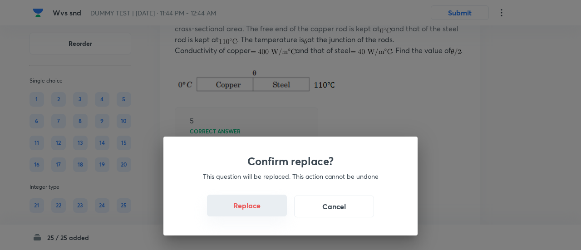
click at [258, 208] on button "Replace" at bounding box center [247, 206] width 80 height 22
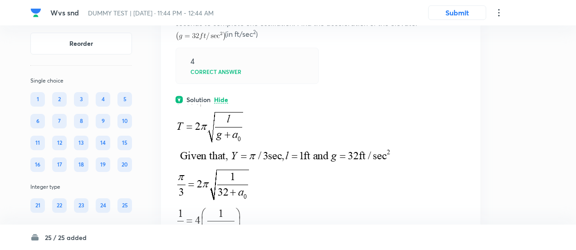
scroll to position [9554, 0]
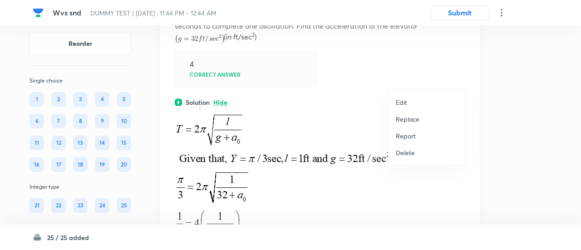
click at [406, 119] on p "Replace" at bounding box center [408, 119] width 24 height 10
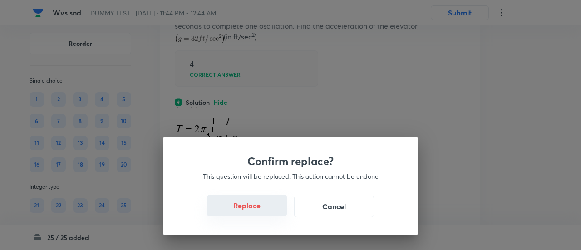
click at [244, 207] on button "Replace" at bounding box center [247, 206] width 80 height 22
click at [257, 212] on button "Replace" at bounding box center [247, 206] width 80 height 22
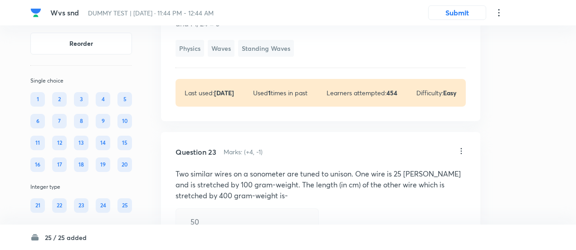
scroll to position [8647, 0]
